Goal: Complete application form

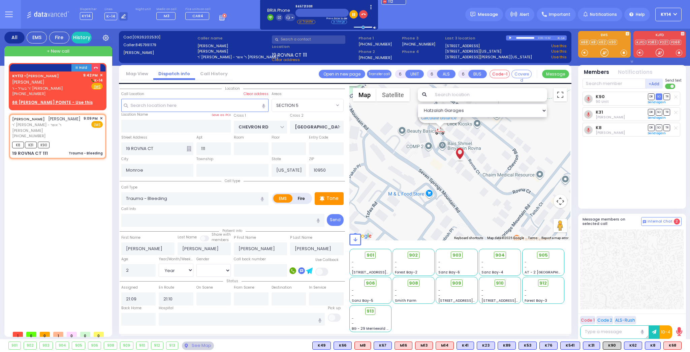
select select "SECTION 5"
select select "Year"
click at [64, 81] on div "KY112 - [PERSON_NAME] ר' בערל - ר' [PERSON_NAME] [PHONE_NUMBER] 9:42 PM ✕ K-14 …" at bounding box center [57, 84] width 91 height 24
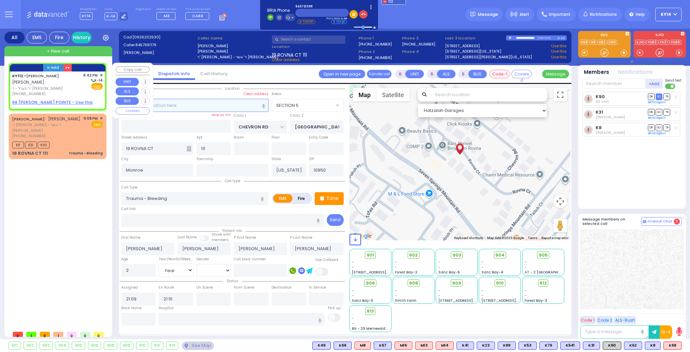
type input "2"
type input "1"
select select
radio input "true"
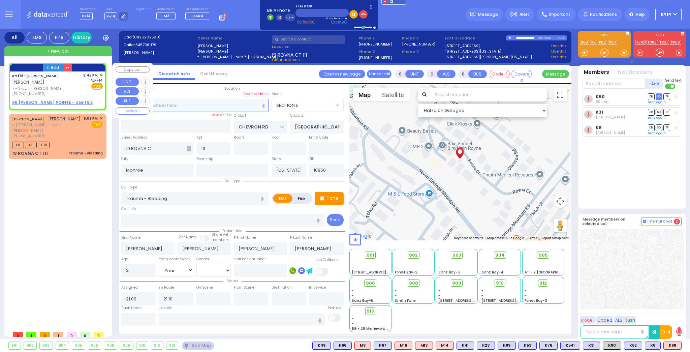
type input "RUBIN"
select select
type input "21:42"
select select "Hatzalah Garages"
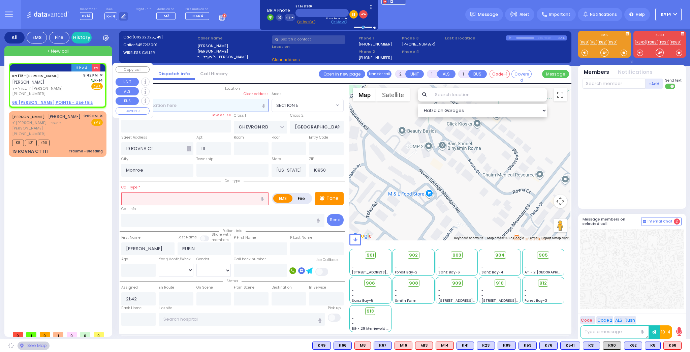
select select
radio input "true"
select select
select select "Hatzalah Garages"
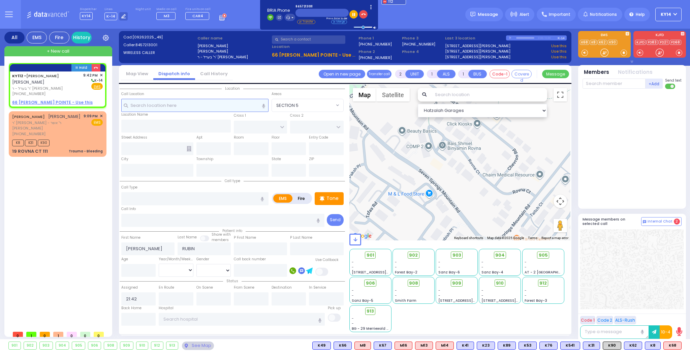
click at [229, 108] on input "text" at bounding box center [194, 105] width 147 height 13
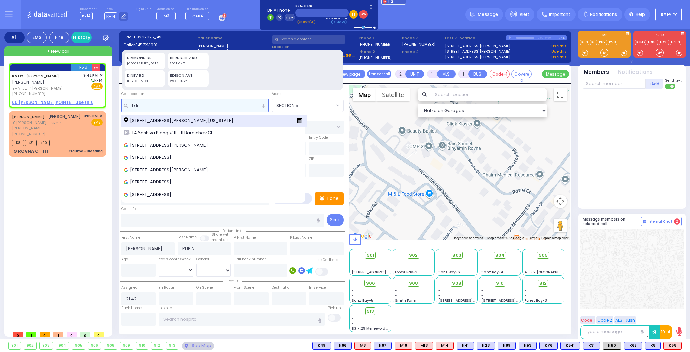
type input "11 di"
click at [165, 120] on span "[STREET_ADDRESS][PERSON_NAME][US_STATE]" at bounding box center [180, 120] width 112 height 7
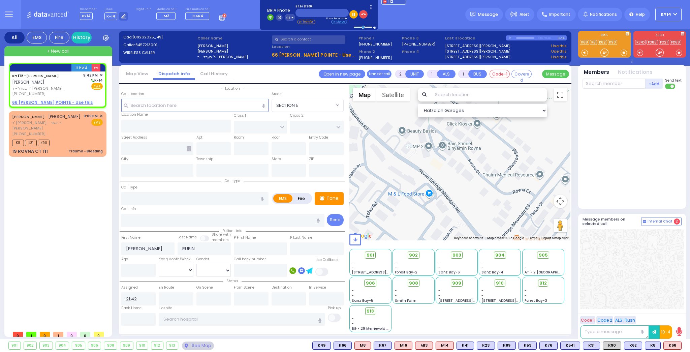
select select
radio input "true"
select select
select select "Hatzalah Garages"
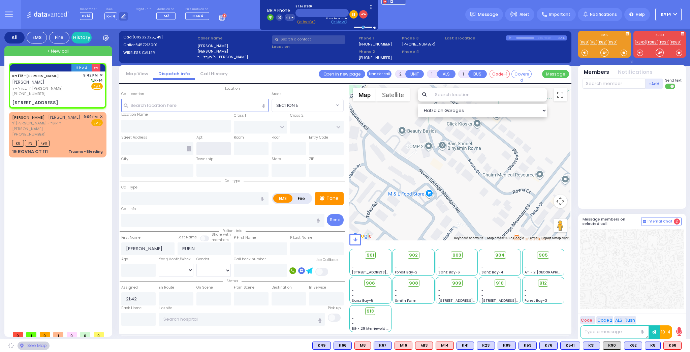
type input "DINEV COURT"
type input "[GEOGRAPHIC_DATA]"
type input "[STREET_ADDRESS]"
type input "[PERSON_NAME]"
type input "[US_STATE]"
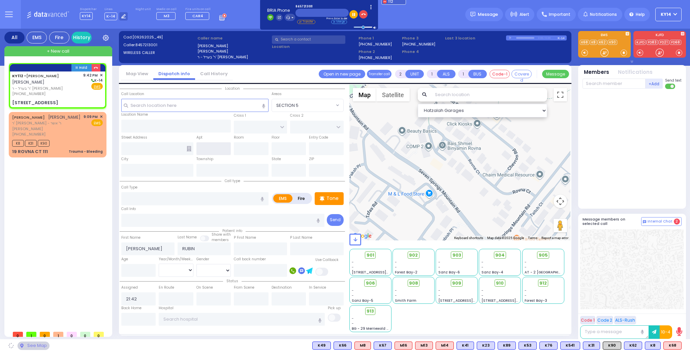
type input "10950"
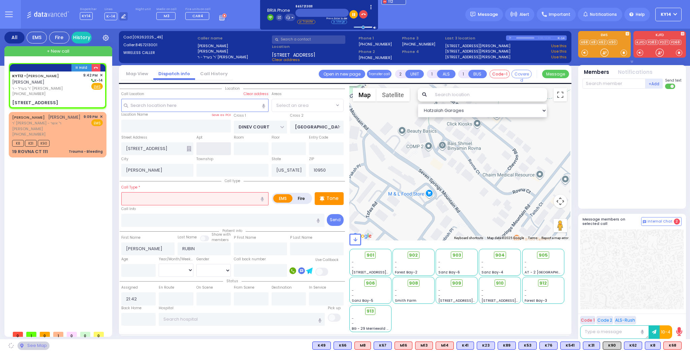
select select "BEIRECH MOSHE"
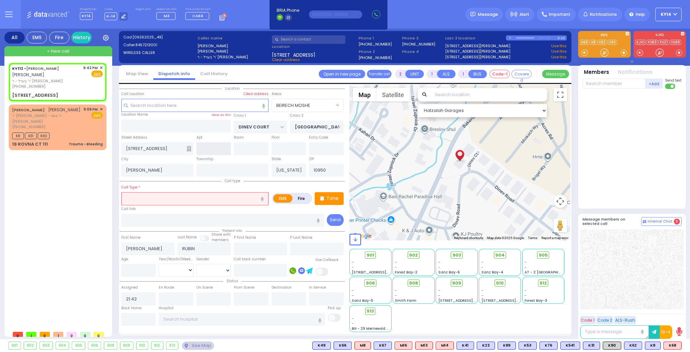
select select
radio input "true"
select select
select select "Hatzalah Garages"
select select "BEIRECH MOSHE"
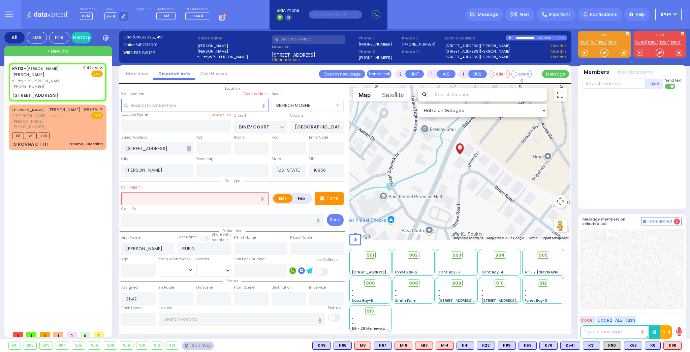
click at [157, 197] on input "text" at bounding box center [194, 198] width 147 height 13
type input "Pt not feeling well"
type input "1"
type input "0"
select select
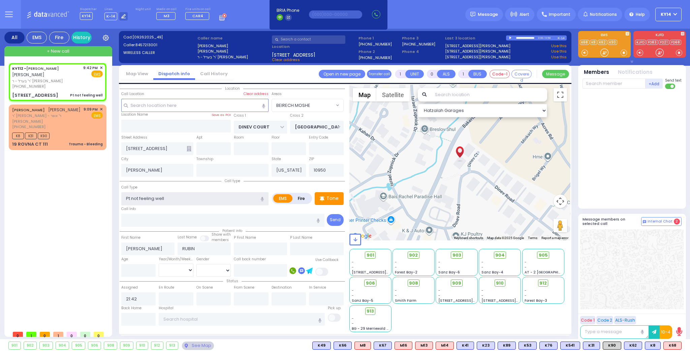
radio input "true"
select select
select select "Hatzalah Garages"
select select "BEIRECH MOSHE"
click at [626, 85] on input "text" at bounding box center [613, 83] width 63 height 10
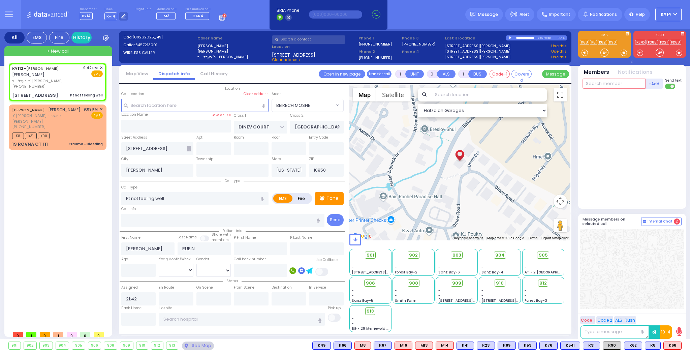
select select
radio input "true"
select select
select select "Hatzalah Garages"
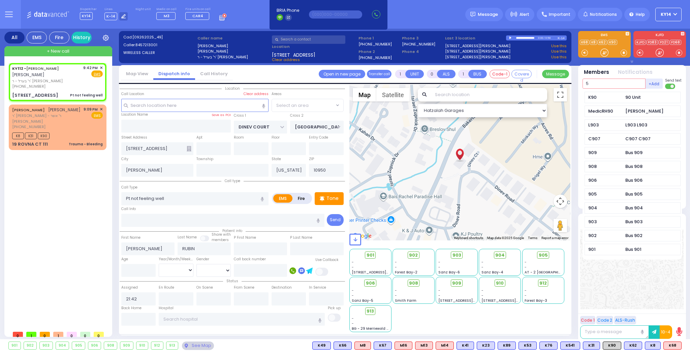
type input "52"
select select "BEIRECH MOSHE"
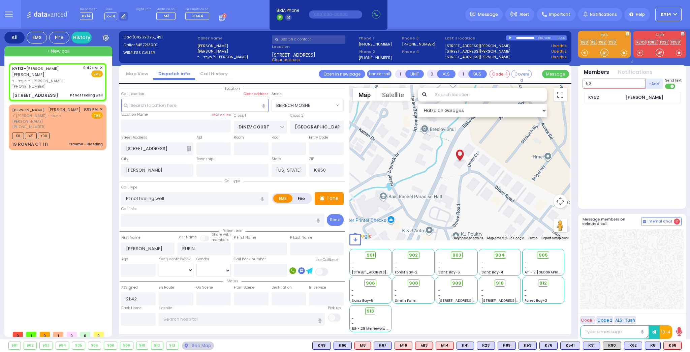
type input "52"
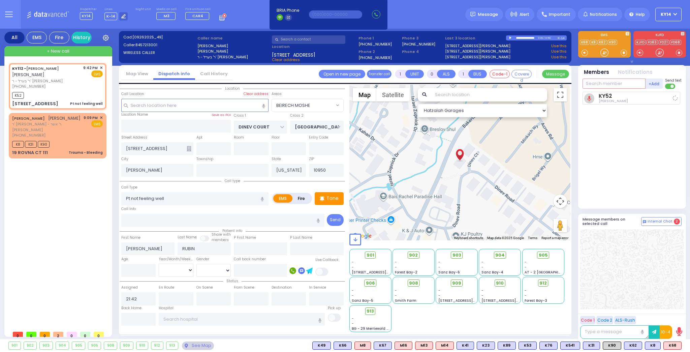
select select
radio input "true"
select select
type input "21:43"
select select "Hatzalah Garages"
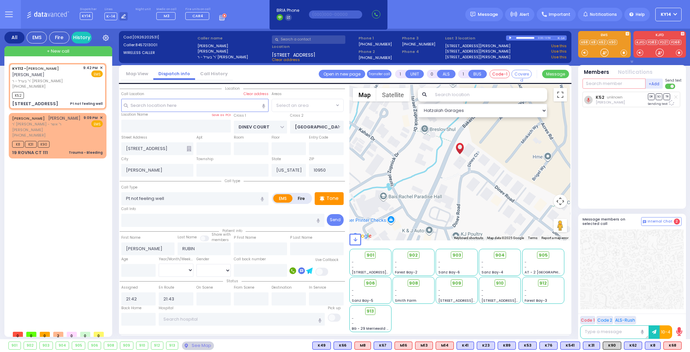
select select "BEIRECH MOSHE"
click at [102, 115] on span "✕" at bounding box center [101, 118] width 3 height 6
click at [621, 134] on div "K52 [PERSON_NAME] DR SO TR" at bounding box center [632, 147] width 100 height 111
click at [607, 148] on div "K52 [PERSON_NAME] DR SO TR" at bounding box center [632, 147] width 100 height 111
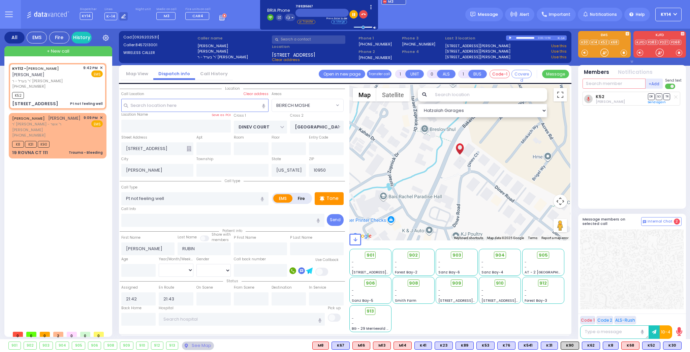
click at [610, 83] on input "text" at bounding box center [613, 83] width 63 height 10
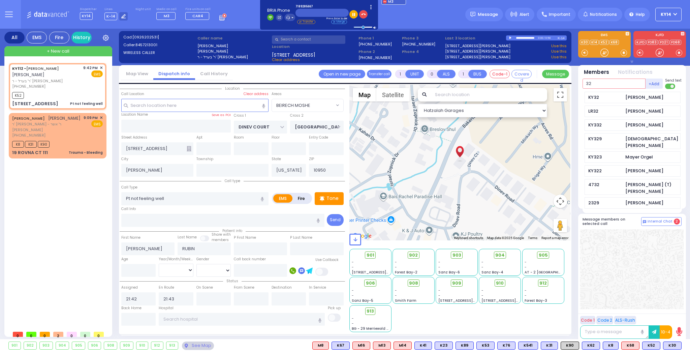
type input "32"
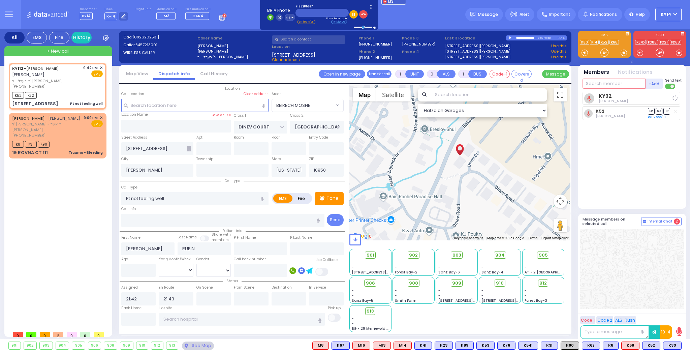
select select
radio input "true"
select select
select select "Hatzalah Garages"
select select "BEIRECH MOSHE"
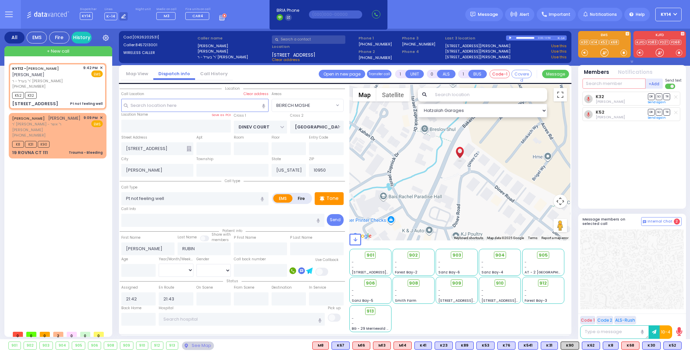
click at [598, 84] on input "text" at bounding box center [613, 83] width 63 height 10
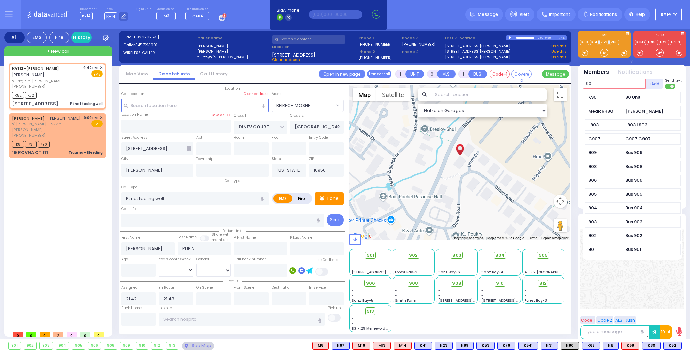
type input "90"
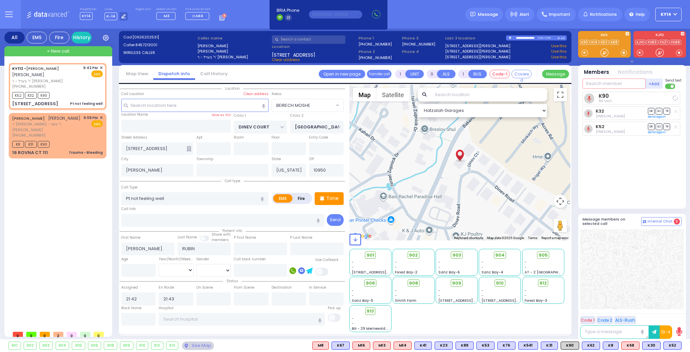
select select
radio input "true"
select select
select select "Hatzalah Garages"
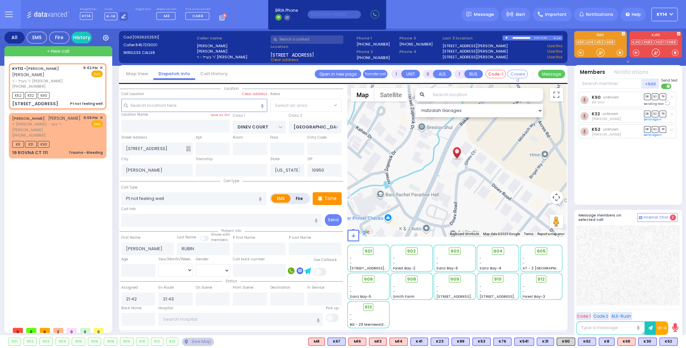
select select "BEIRECH MOSHE"
